Goal: Check status: Check status

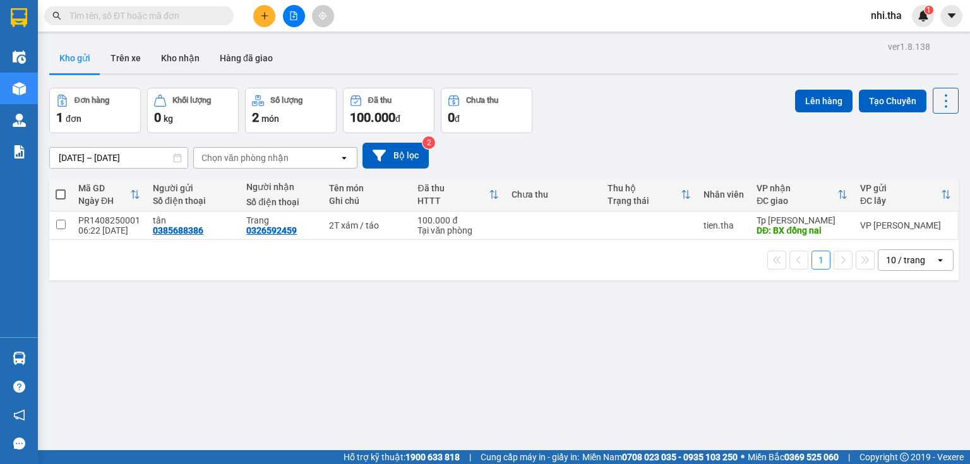
click at [135, 20] on input "text" at bounding box center [143, 16] width 149 height 14
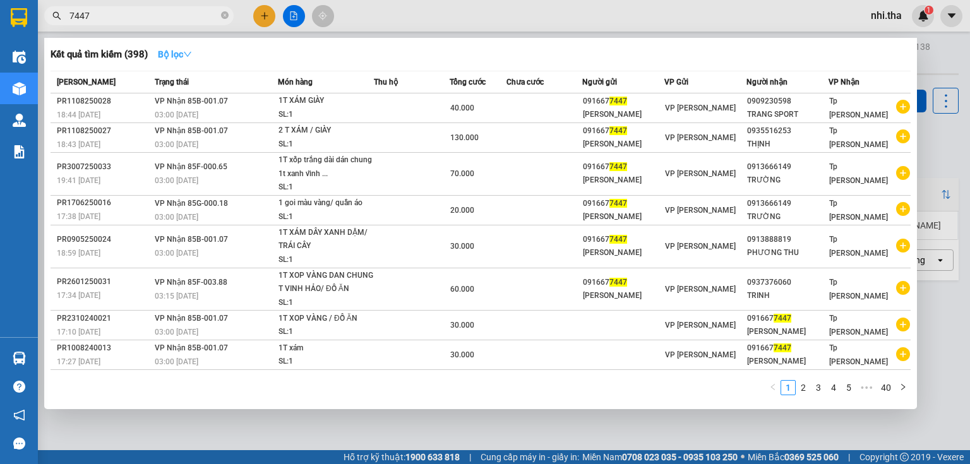
type input "7447"
click at [192, 52] on icon "down" at bounding box center [187, 54] width 9 height 9
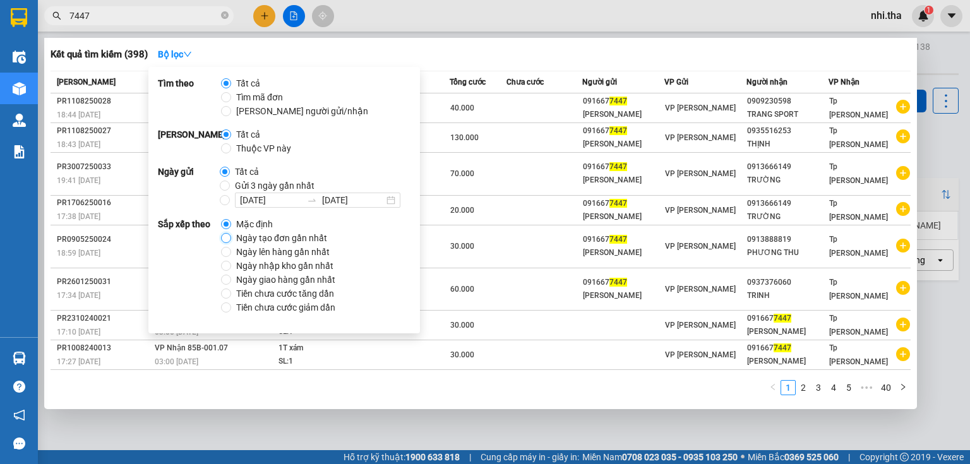
click at [230, 238] on input "Ngày tạo đơn gần nhất" at bounding box center [226, 238] width 10 height 10
radio input "true"
radio input "false"
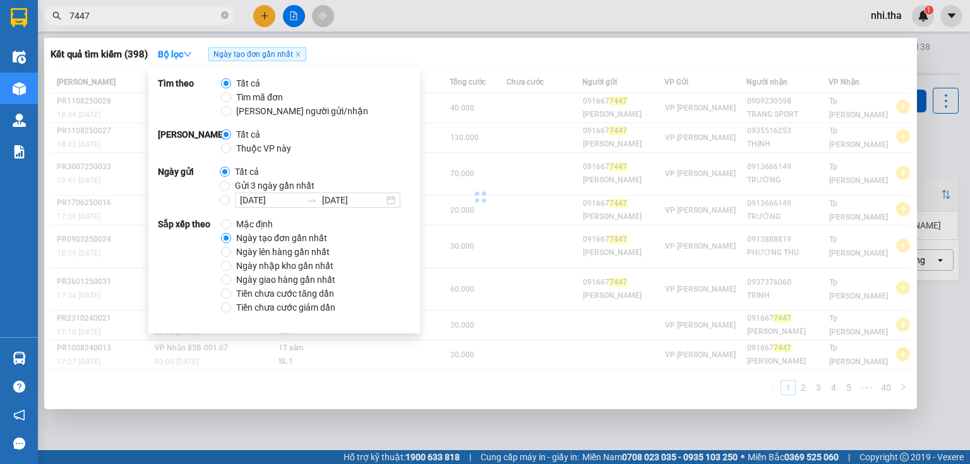
click at [672, 61] on div "Kết quả tìm kiếm ( 398 ) Bộ lọc Ngày tạo đơn gần nhất" at bounding box center [481, 54] width 860 height 20
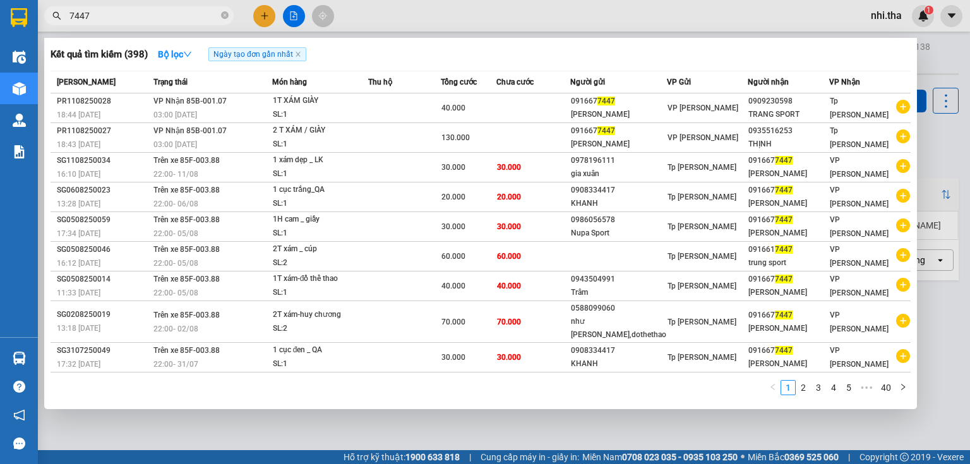
click at [147, 15] on input "7447" at bounding box center [143, 16] width 149 height 14
type input "DUNG"
